Goal: Information Seeking & Learning: Learn about a topic

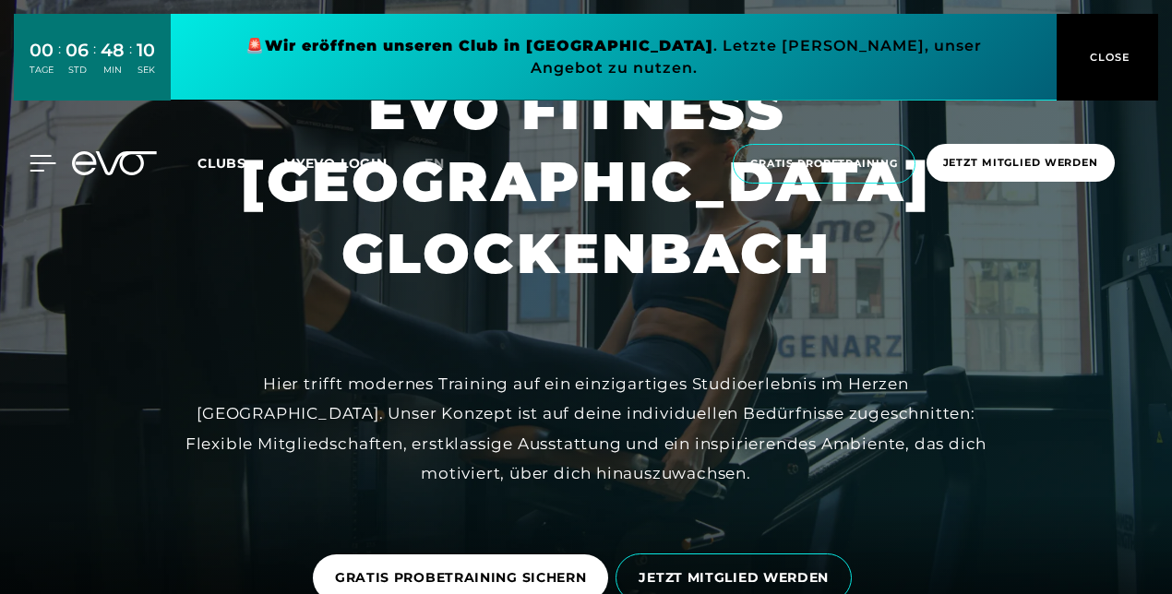
click at [27, 155] on div at bounding box center [28, 163] width 55 height 17
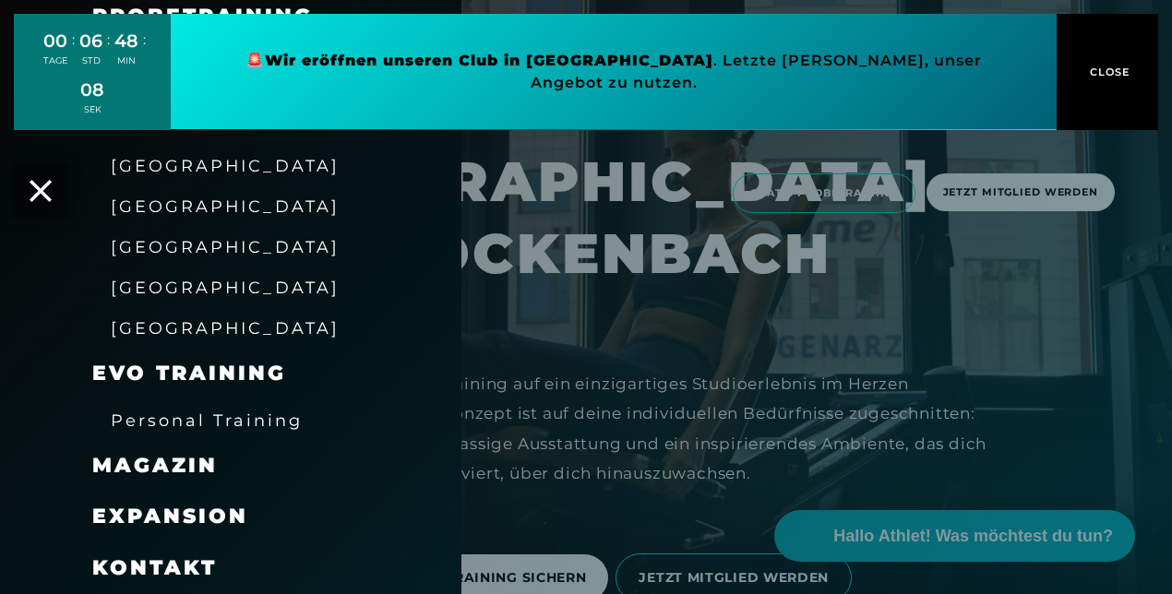
scroll to position [308, 0]
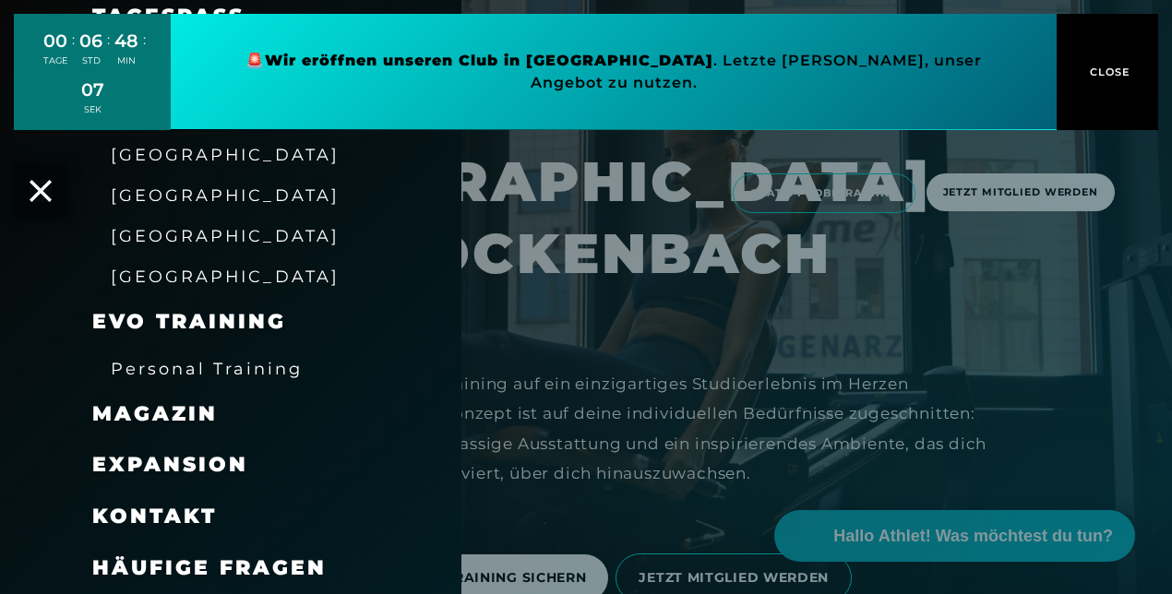
click at [191, 465] on span "Expansion" at bounding box center [170, 464] width 156 height 25
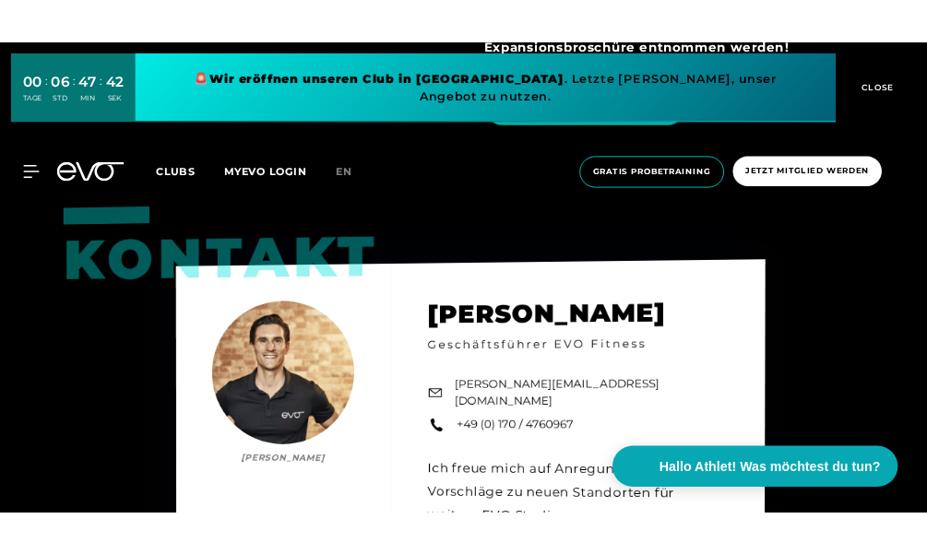
scroll to position [2491, 0]
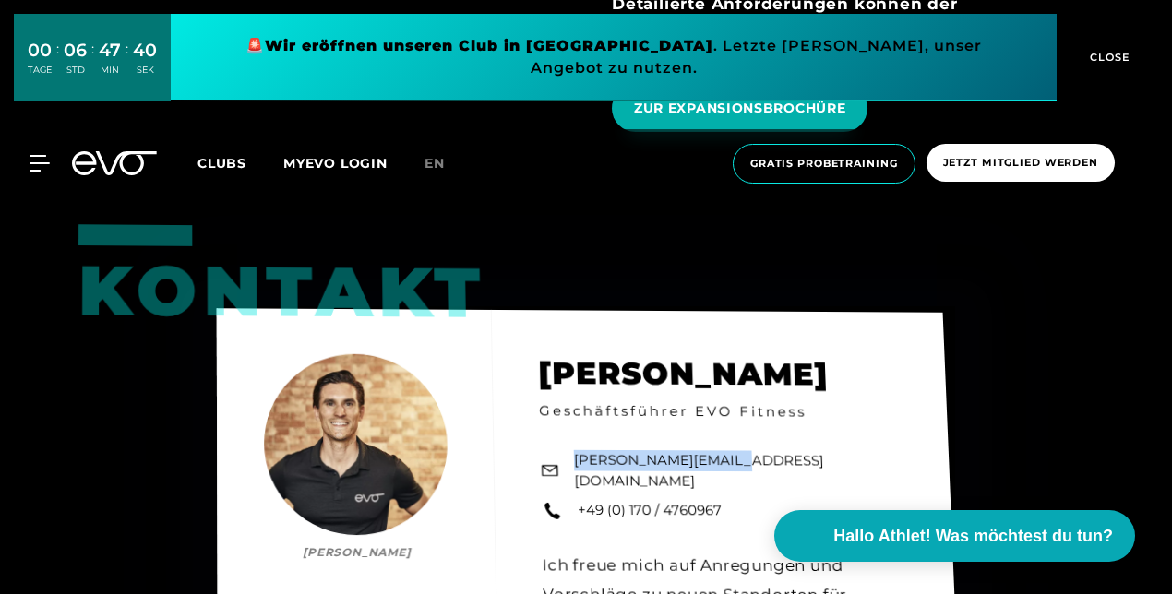
drag, startPoint x: 747, startPoint y: 375, endPoint x: 567, endPoint y: 369, distance: 180.0
click at [567, 369] on div "Kontakt [PERSON_NAME] [PERSON_NAME] Geschäftsführer EVO Fitness [PERSON_NAME][E…" at bounding box center [588, 507] width 743 height 399
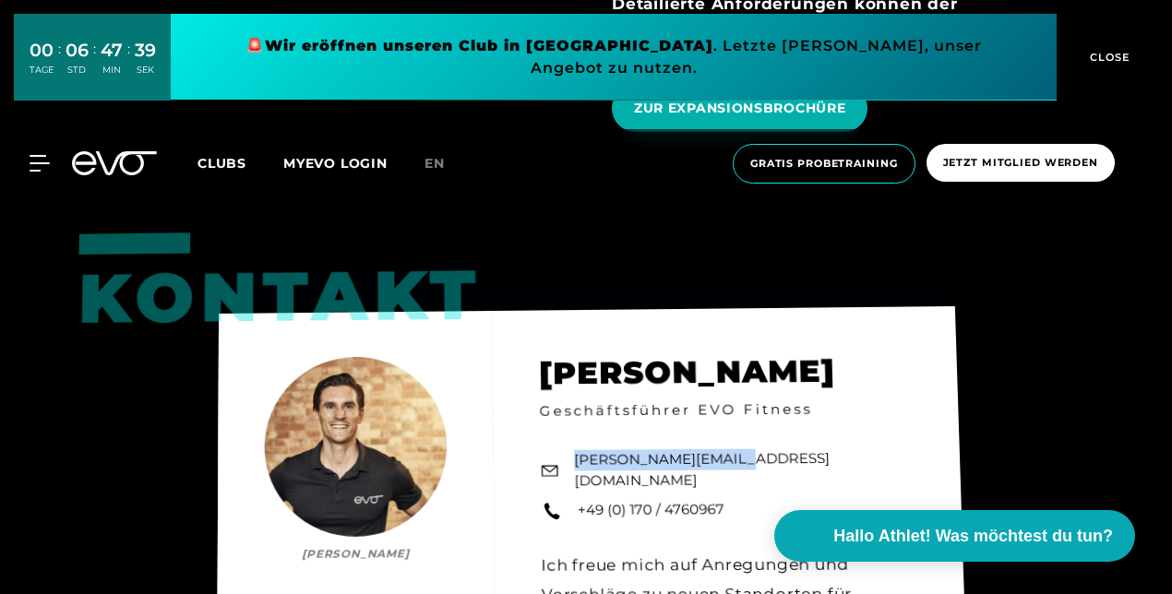
drag, startPoint x: 567, startPoint y: 369, endPoint x: 622, endPoint y: 371, distance: 54.5
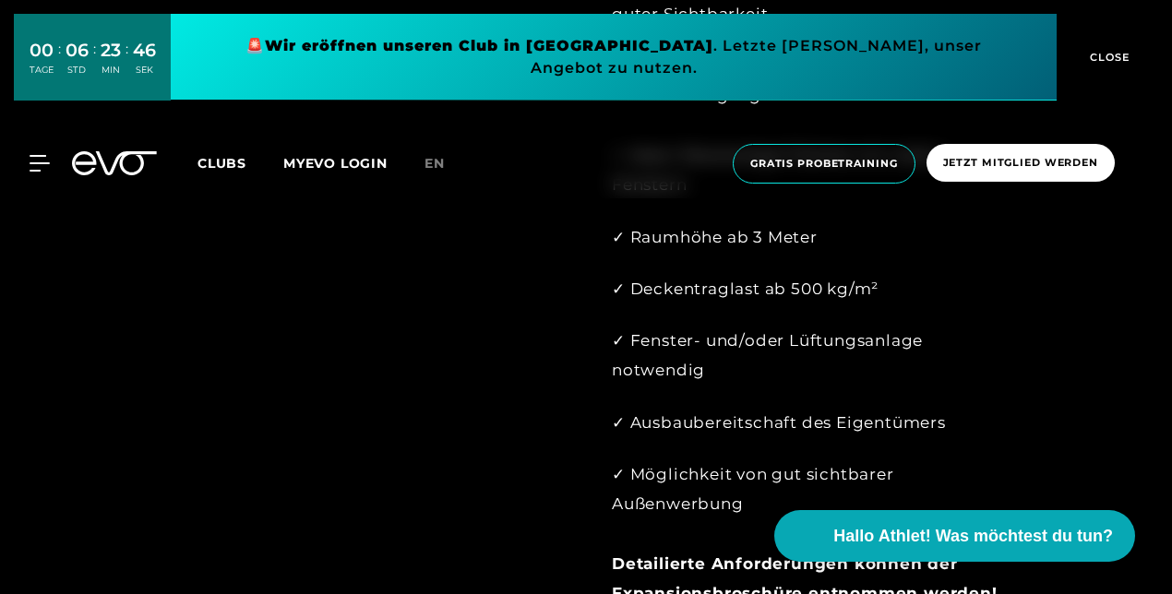
scroll to position [1772, 0]
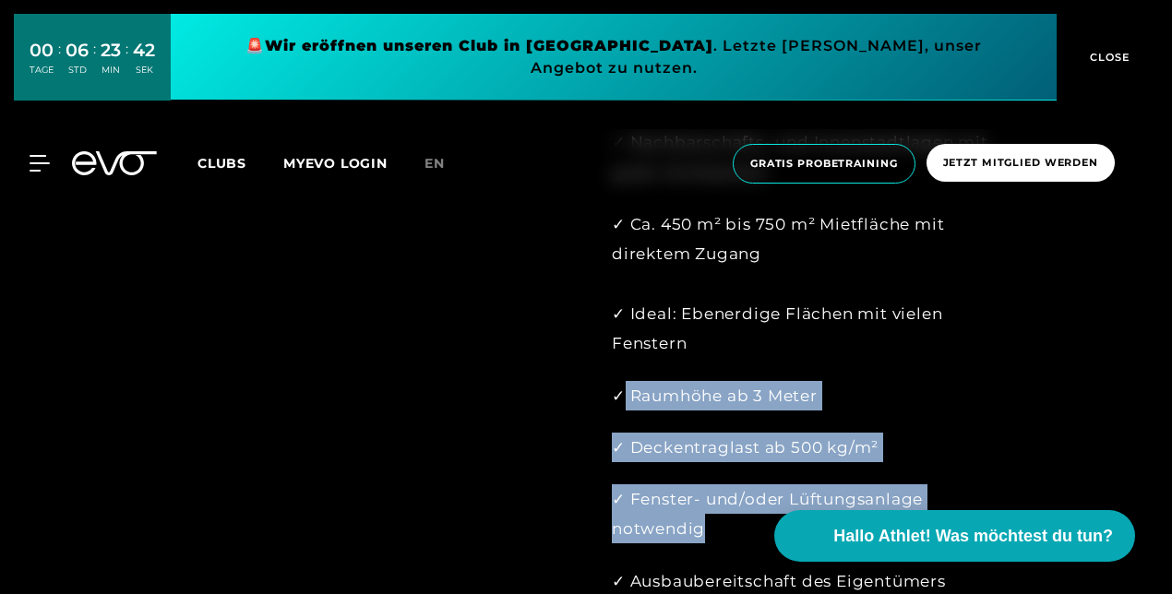
drag, startPoint x: 625, startPoint y: 290, endPoint x: 904, endPoint y: 422, distance: 308.3
click at [904, 422] on div "✓ Standorte ab 100.000 Einwohnern mit hoher Kaufkraft ✓ Präferierte Großstädte:…" at bounding box center [807, 266] width 391 height 1004
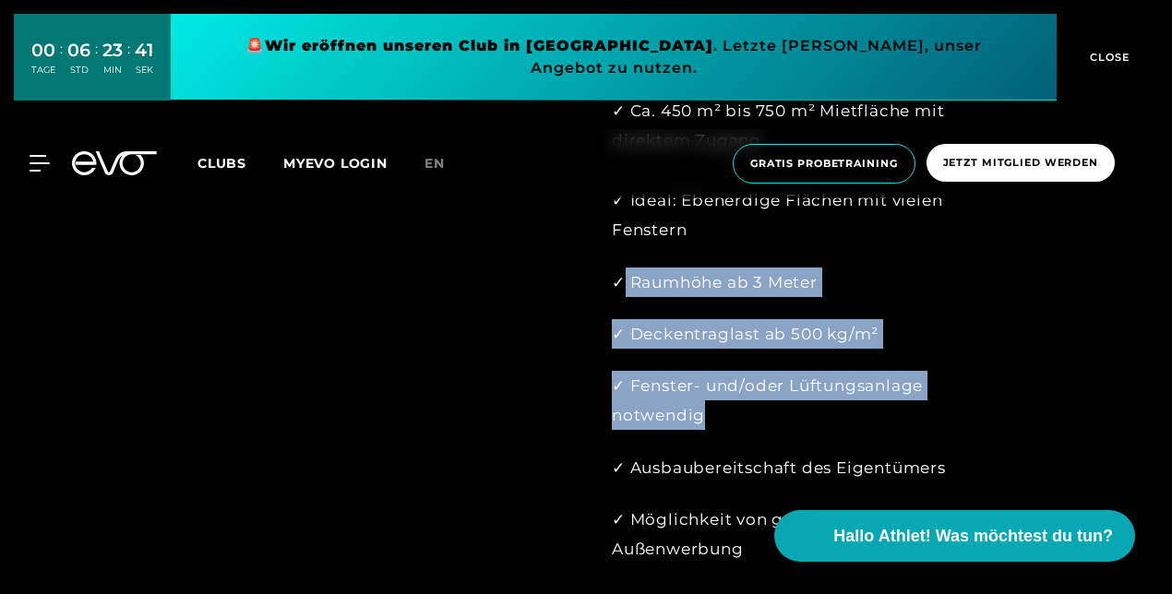
scroll to position [1957, 0]
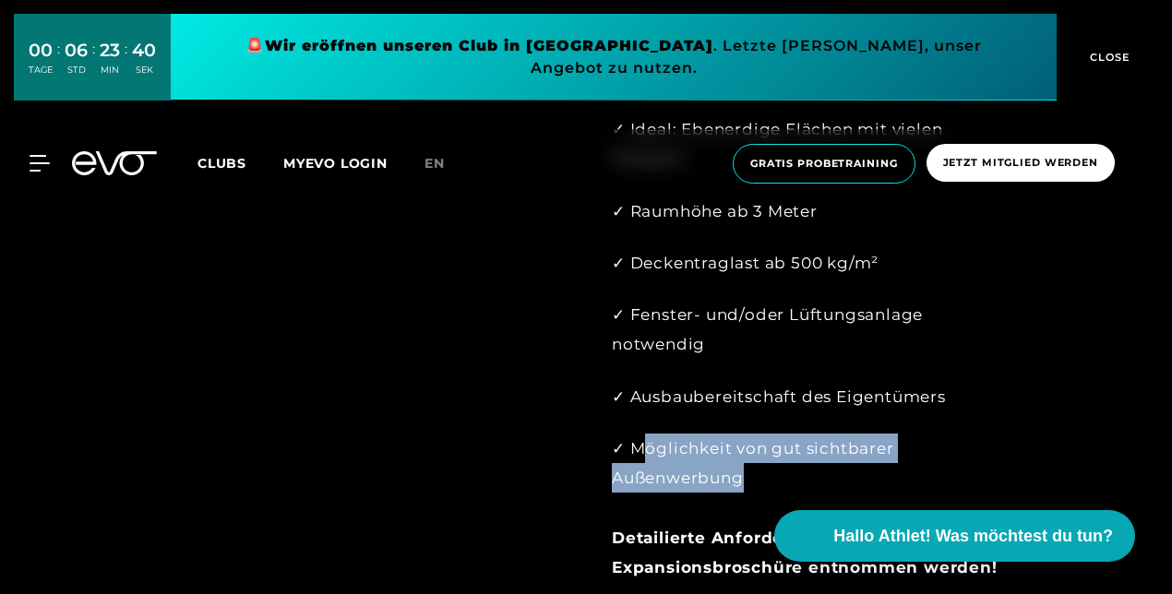
drag, startPoint x: 648, startPoint y: 334, endPoint x: 852, endPoint y: 378, distance: 209.5
click at [852, 434] on div "✓ Möglichkeit von gut sichtbarer Außenwerbung Detailierte Anforderungen können …" at bounding box center [807, 508] width 391 height 149
drag, startPoint x: 852, startPoint y: 378, endPoint x: 816, endPoint y: 380, distance: 36.0
click at [816, 434] on div "✓ Möglichkeit von gut sichtbarer Außenwerbung Detailierte Anforderungen können …" at bounding box center [807, 508] width 391 height 149
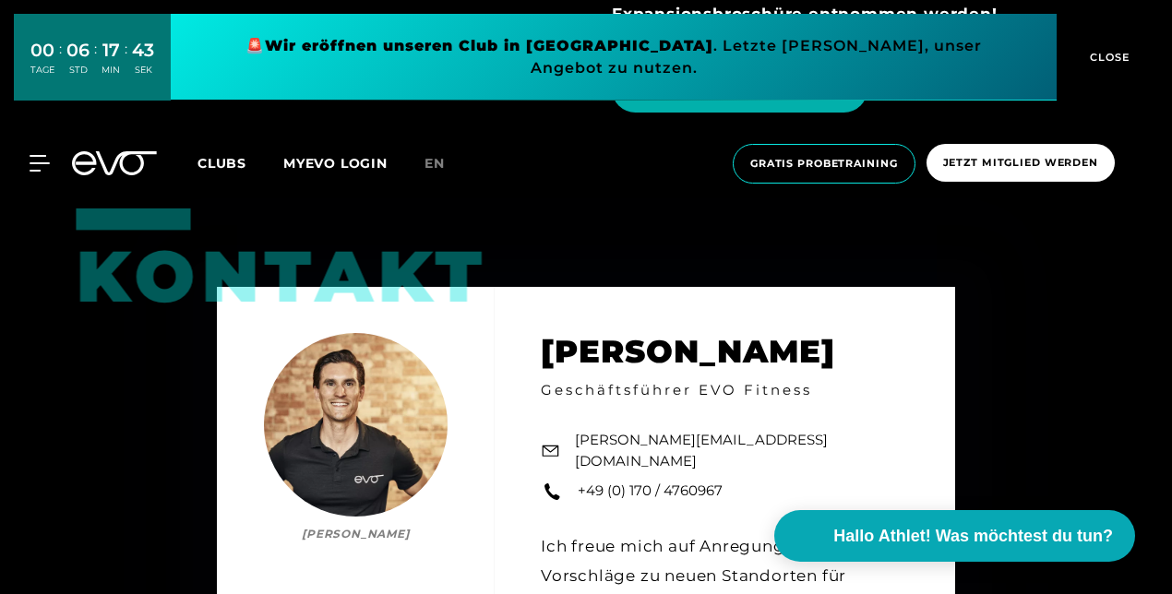
scroll to position [308, 0]
